Goal: Information Seeking & Learning: Find specific fact

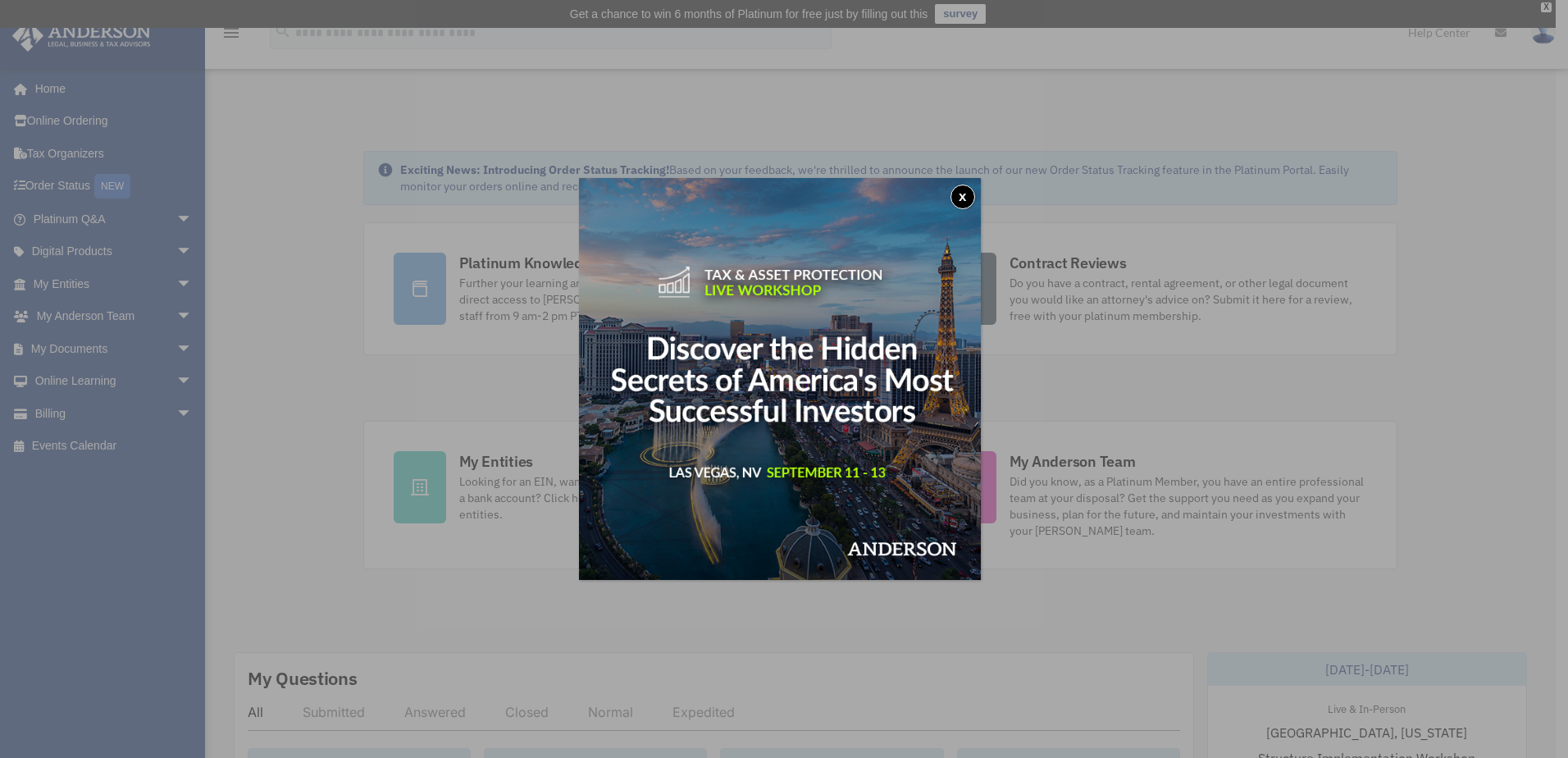
click at [966, 194] on button "x" at bounding box center [963, 196] width 25 height 25
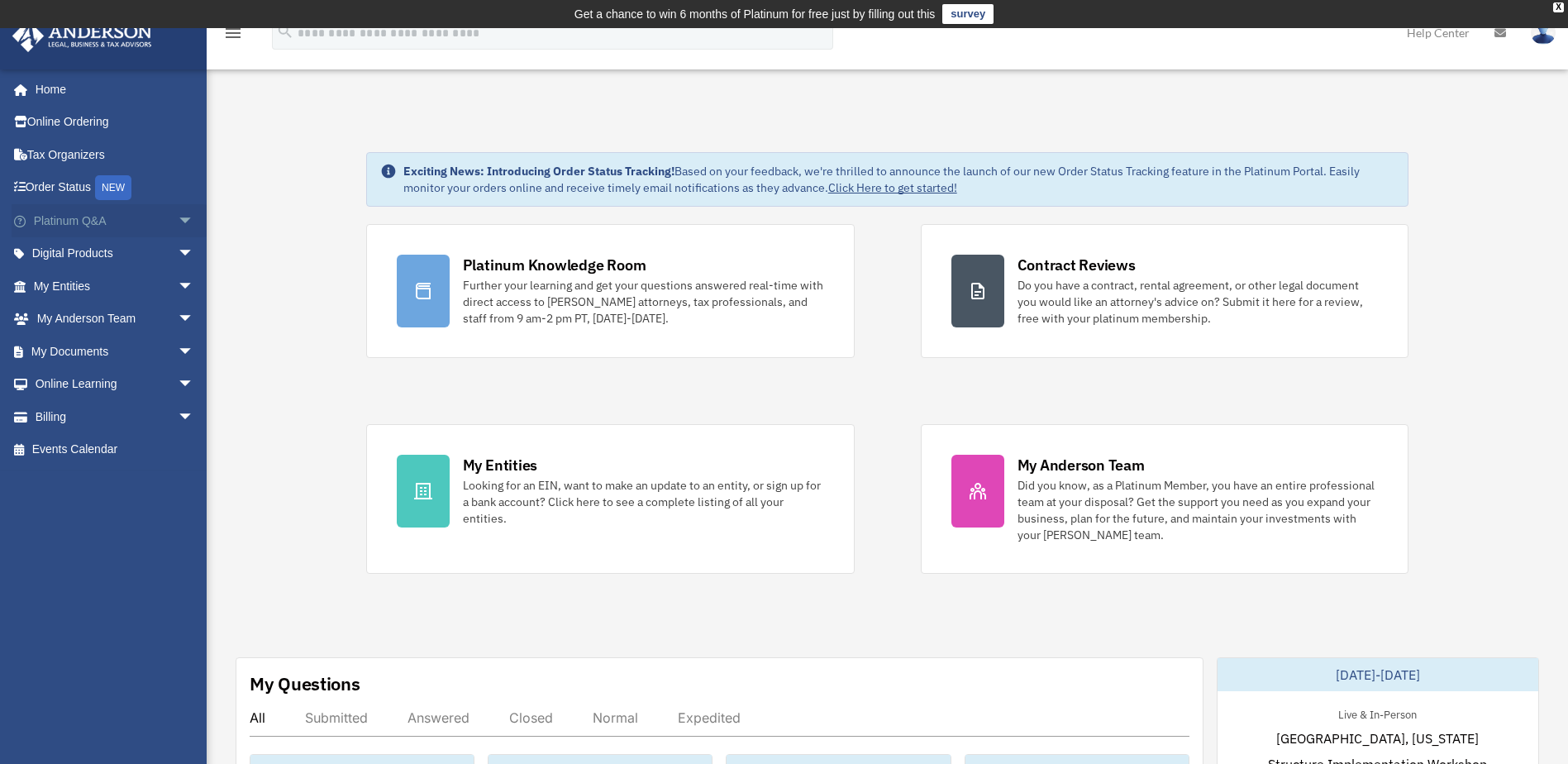
click at [178, 218] on span "arrow_drop_down" at bounding box center [194, 222] width 33 height 34
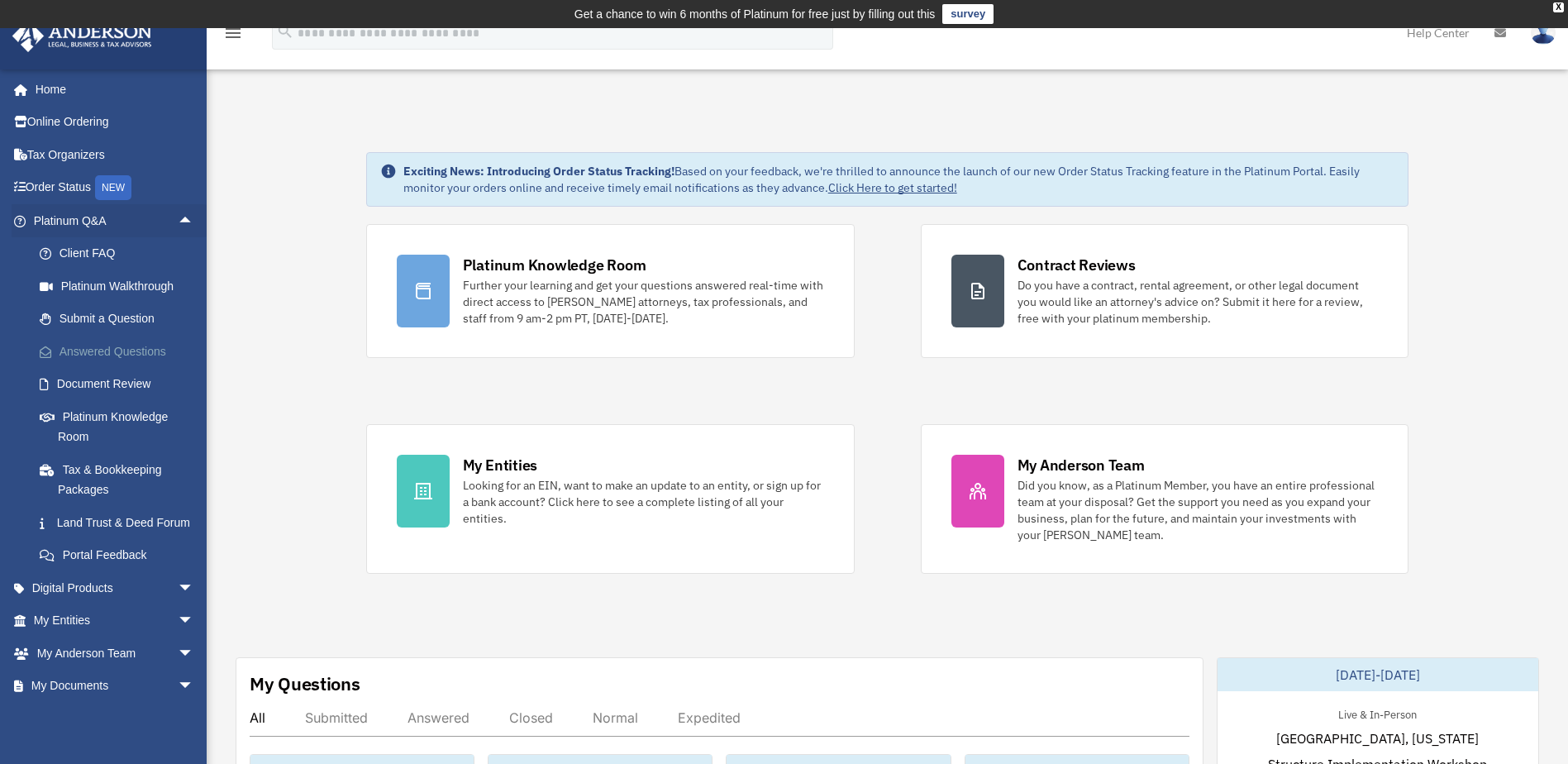
click at [130, 341] on link "Answered Questions" at bounding box center [121, 351] width 196 height 33
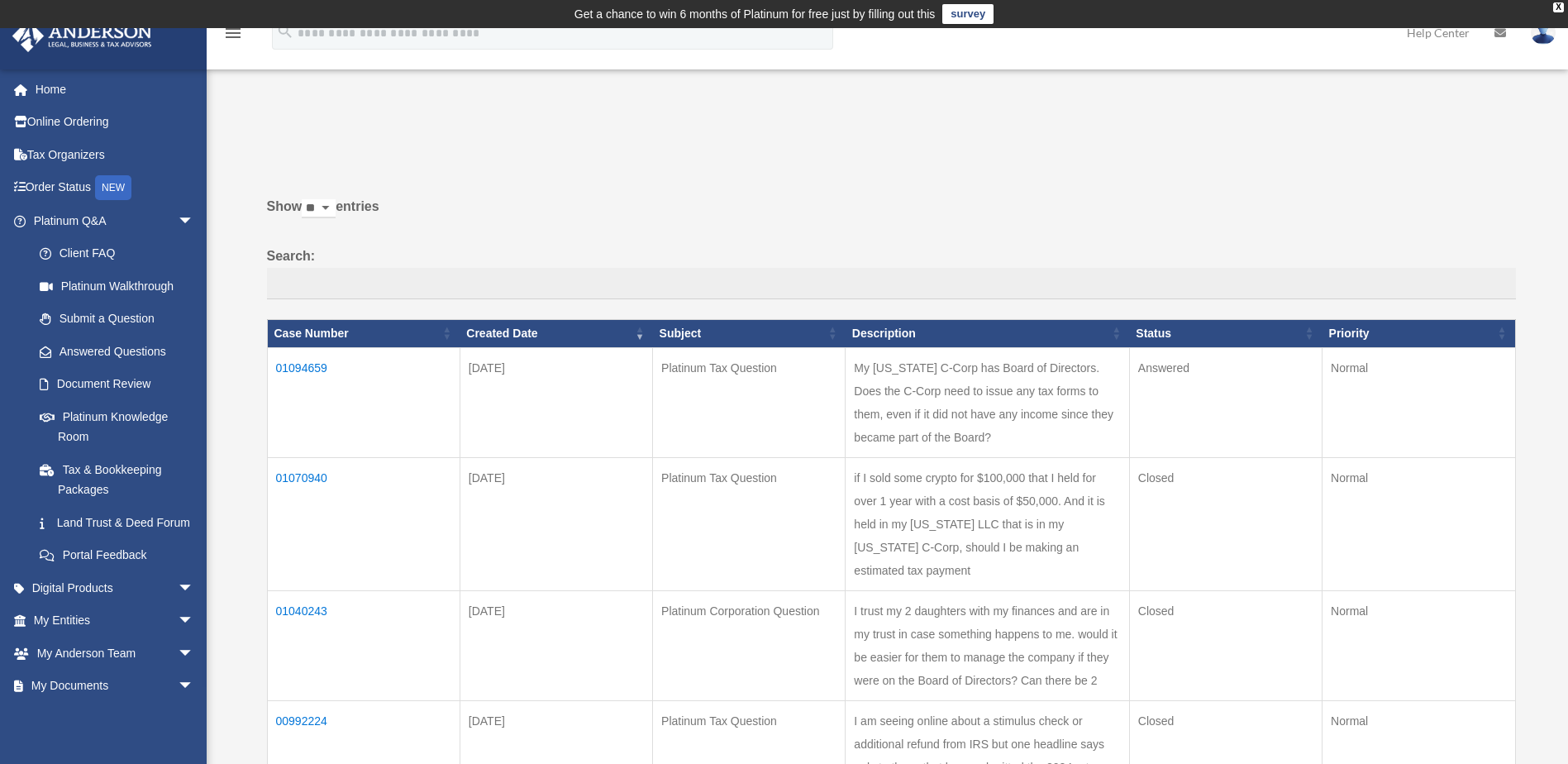
click at [308, 362] on td "01094659" at bounding box center [363, 402] width 192 height 110
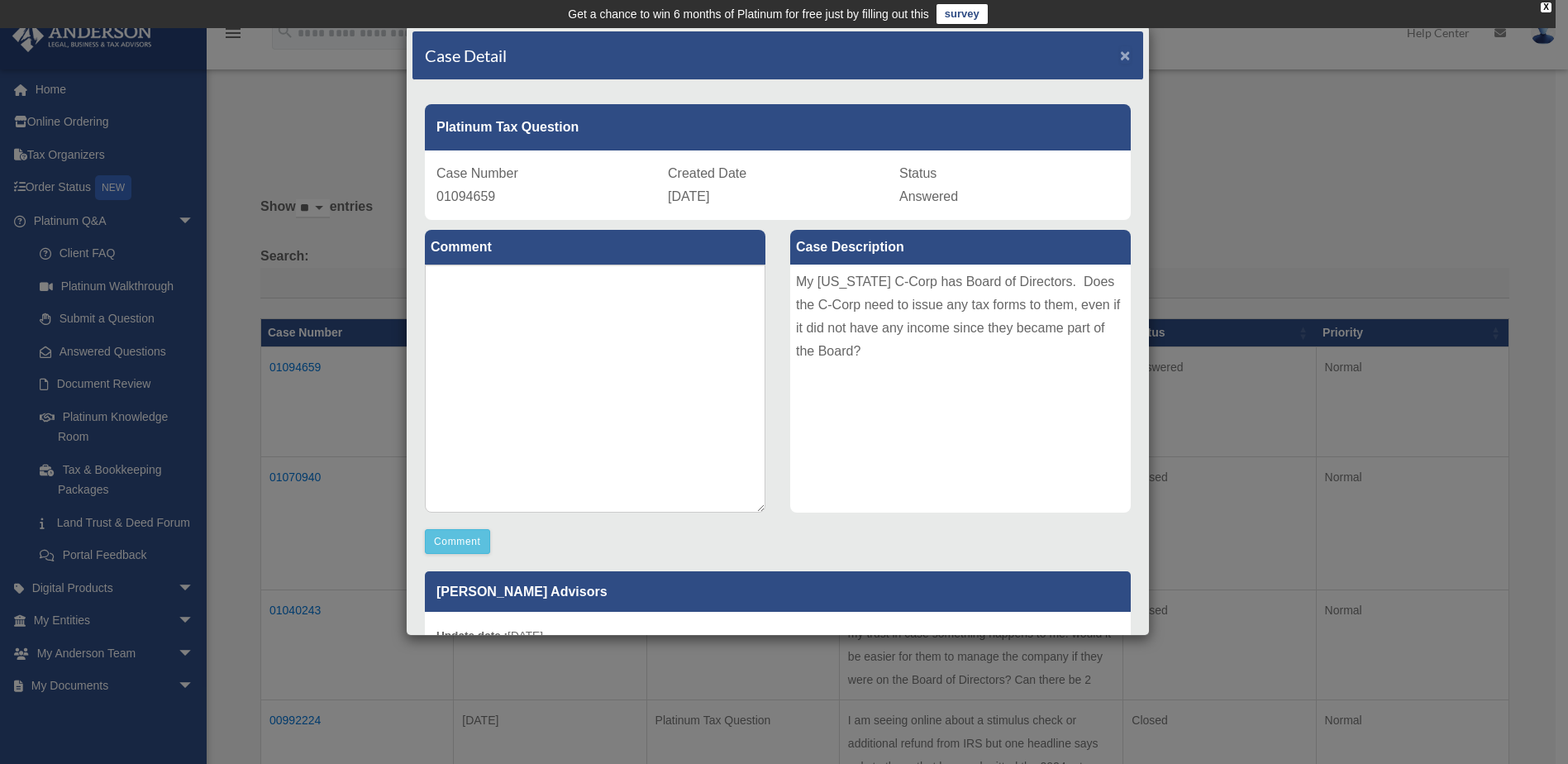
click at [1120, 51] on span "×" at bounding box center [1125, 55] width 10 height 19
